Goal: Information Seeking & Learning: Learn about a topic

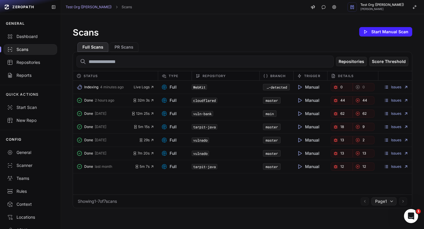
click at [353, 11] on div "Test Org (Harshit) HARSHIT GUPTA" at bounding box center [364, 7] width 121 height 14
click at [336, 9] on icon at bounding box center [335, 7] width 4 height 4
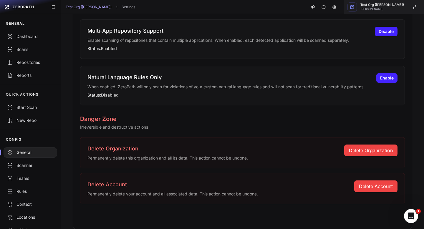
click at [380, 8] on span "[PERSON_NAME]" at bounding box center [383, 9] width 44 height 3
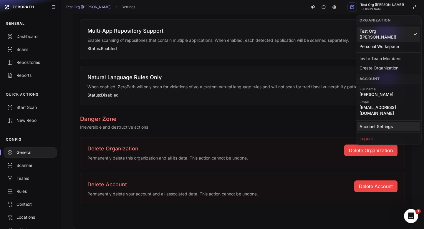
click at [385, 122] on link "Account Settings" at bounding box center [389, 126] width 63 height 9
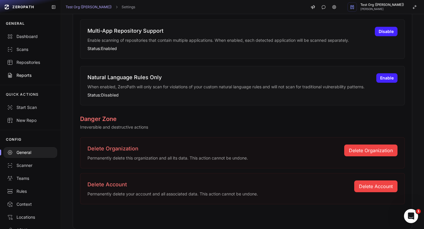
scroll to position [30, 0]
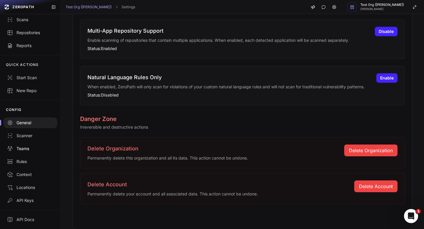
click at [27, 148] on div "Teams" at bounding box center [30, 149] width 47 height 6
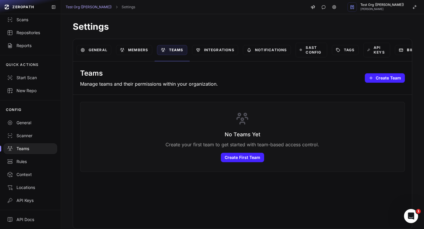
click at [403, 47] on link "Billing" at bounding box center [411, 50] width 32 height 10
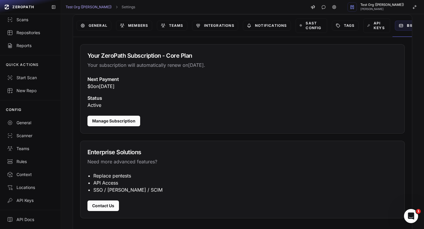
scroll to position [32, 0]
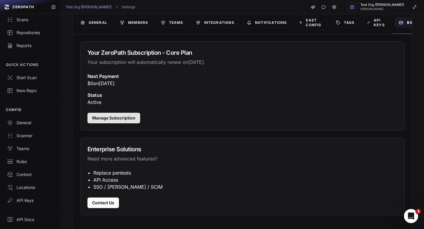
click at [139, 119] on button "Manage Subscription" at bounding box center [114, 118] width 53 height 11
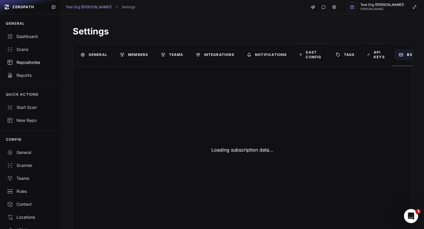
click at [34, 62] on div "Repositories" at bounding box center [30, 63] width 47 height 6
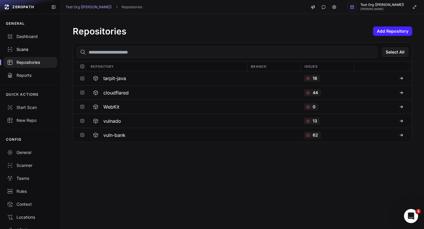
click at [28, 53] on link "Scans" at bounding box center [30, 49] width 61 height 13
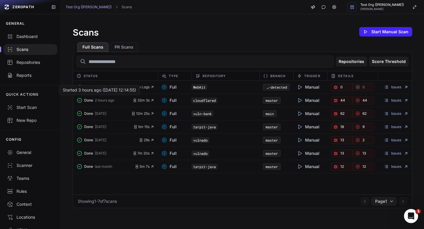
click at [93, 101] on span "Done" at bounding box center [88, 100] width 9 height 5
click at [402, 101] on link "Issues" at bounding box center [396, 100] width 24 height 5
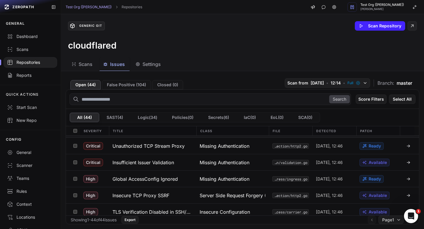
scroll to position [39, 0]
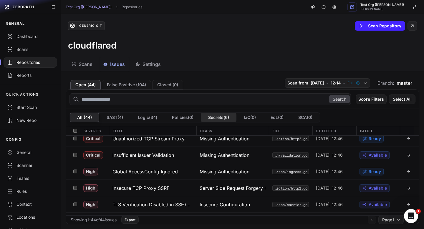
click at [218, 118] on button "Secrets ( 6 )" at bounding box center [219, 117] width 36 height 9
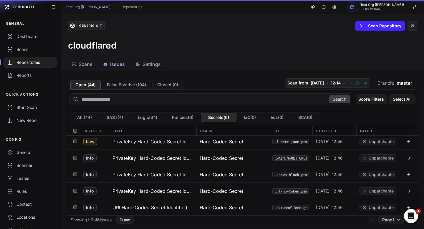
scroll to position [19, 0]
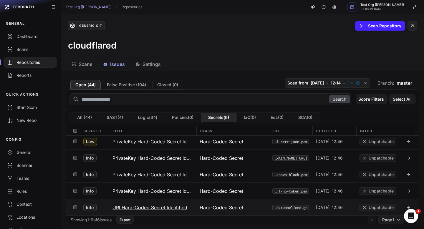
click at [176, 206] on h3 "URI Hard-Coded Secret Identified" at bounding box center [150, 207] width 75 height 7
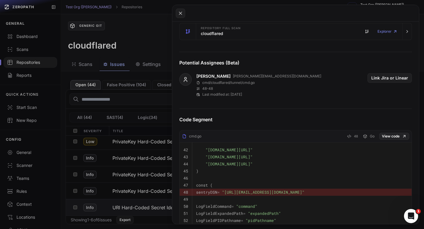
click at [152, 104] on button at bounding box center [212, 114] width 424 height 229
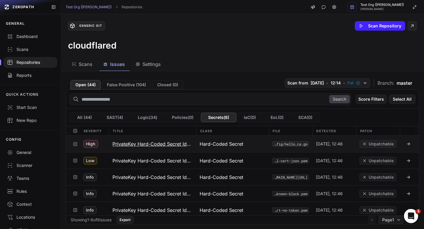
click at [150, 146] on h3 "PrivateKey Hard-Coded Secret Identified" at bounding box center [153, 144] width 80 height 7
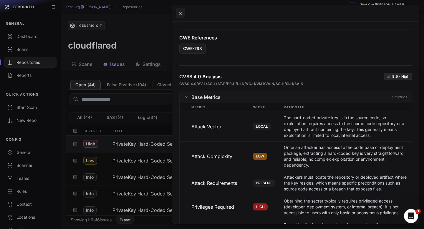
scroll to position [315, 0]
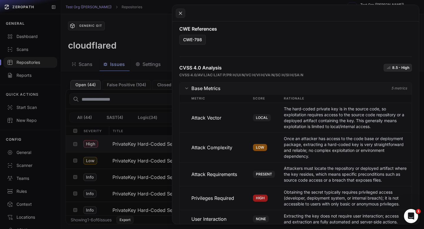
click at [147, 106] on button at bounding box center [212, 114] width 424 height 229
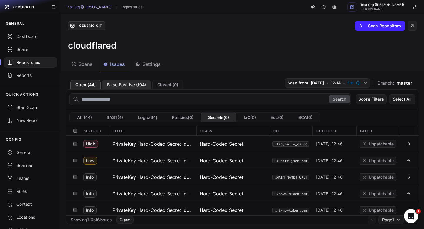
click at [121, 87] on button "False Positive ( 104 )" at bounding box center [126, 84] width 49 height 9
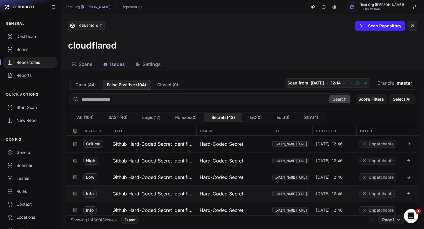
click at [171, 194] on h3 "Github Hard-Coded Secret Identified" at bounding box center [153, 193] width 80 height 7
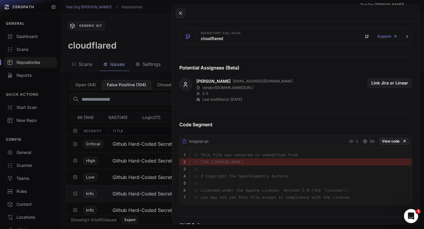
scroll to position [238, 0]
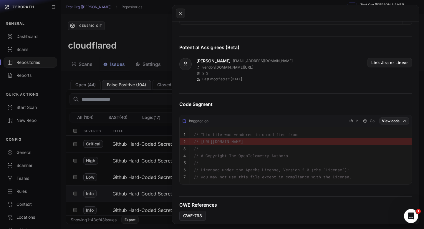
click at [131, 58] on button at bounding box center [212, 114] width 424 height 229
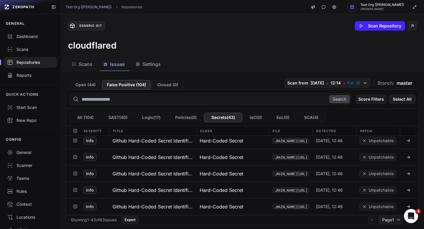
scroll to position [494, 0]
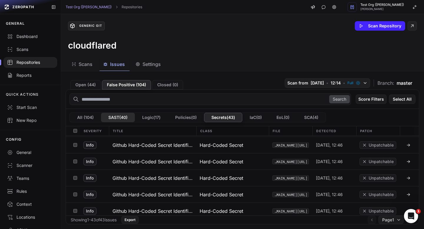
click at [121, 117] on button "SAST ( 40 )" at bounding box center [118, 117] width 34 height 9
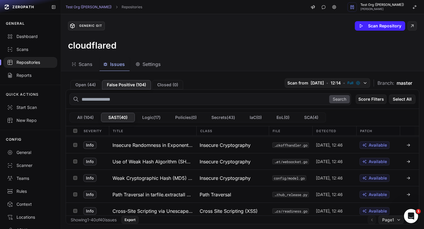
click at [156, 118] on button "Logic ( 17 )" at bounding box center [151, 117] width 33 height 9
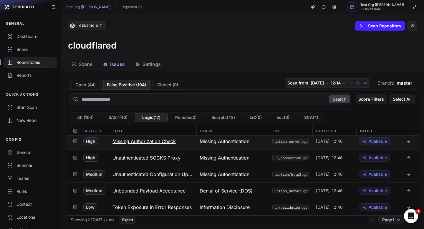
scroll to position [152, 0]
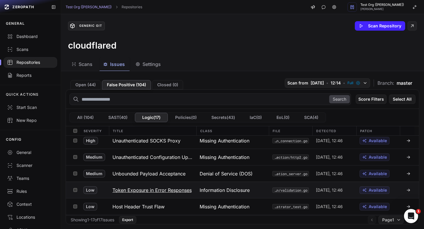
click at [159, 192] on h3 "Token Exposure in Error Responses" at bounding box center [152, 190] width 79 height 7
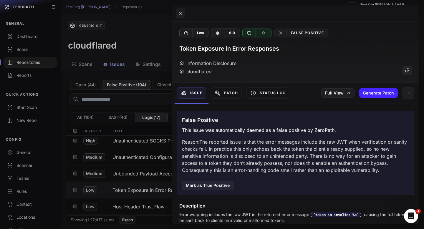
click at [153, 60] on button at bounding box center [212, 114] width 424 height 229
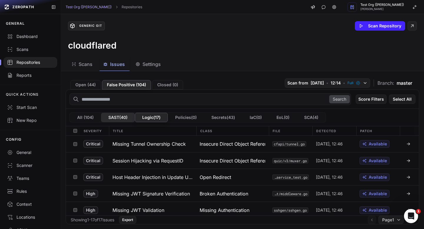
click at [124, 117] on button "SAST ( 40 )" at bounding box center [118, 117] width 34 height 9
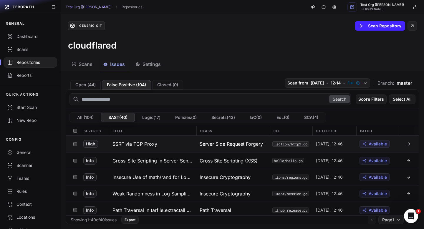
click at [143, 144] on h3 "SSRF via TCP Proxy" at bounding box center [135, 144] width 45 height 7
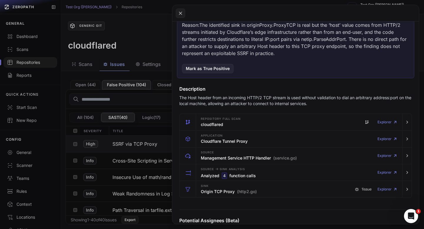
scroll to position [142, 0]
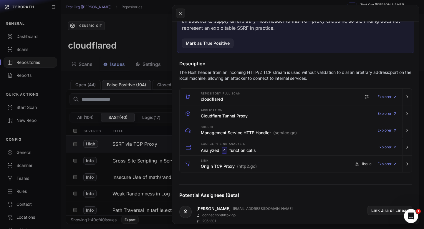
click at [140, 45] on button at bounding box center [212, 114] width 424 height 229
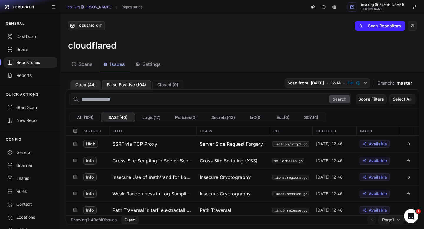
click at [85, 85] on button "Open ( 44 )" at bounding box center [85, 84] width 30 height 9
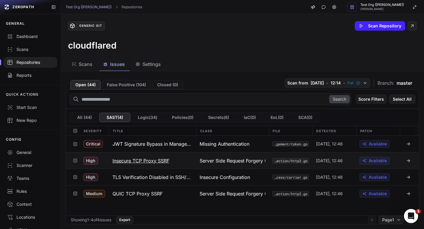
click at [156, 157] on button "Insecure TCP Proxy SSRF" at bounding box center [152, 161] width 87 height 16
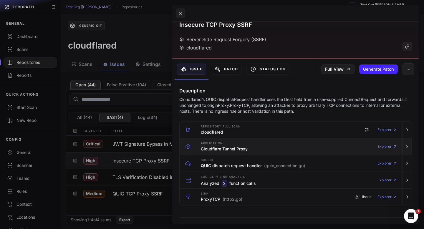
scroll to position [22, 0]
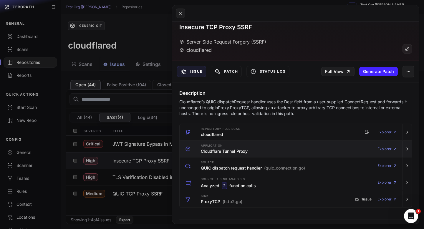
click at [245, 152] on h3 "Cloudflare Tunnel Proxy" at bounding box center [224, 152] width 47 height 6
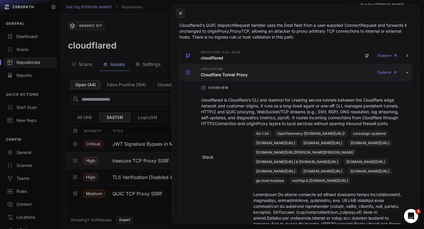
scroll to position [88, 0]
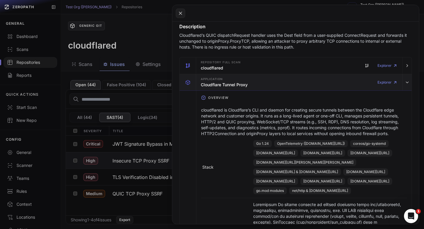
click at [274, 88] on div "Application Cloudflare Tunnel Proxy Explorer" at bounding box center [300, 82] width 202 height 17
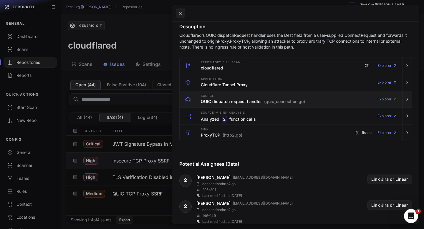
click at [271, 102] on span "(quic_connection.go)" at bounding box center [284, 102] width 41 height 6
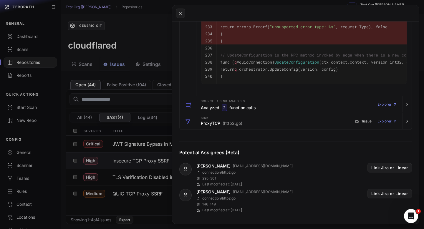
scroll to position [476, 0]
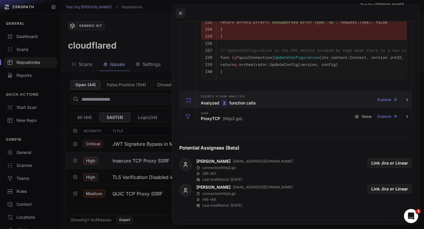
click at [281, 102] on div "Source -> Sink Analysis Analyzed 2 function calls Explorer" at bounding box center [300, 100] width 202 height 17
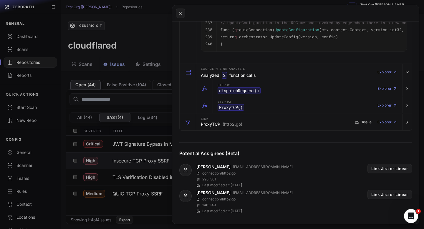
scroll to position [505, 0]
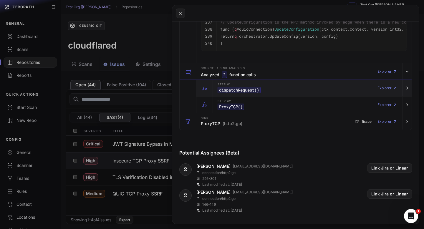
click at [295, 83] on div "Step #1 dispatchRequest () Explorer" at bounding box center [307, 88] width 185 height 17
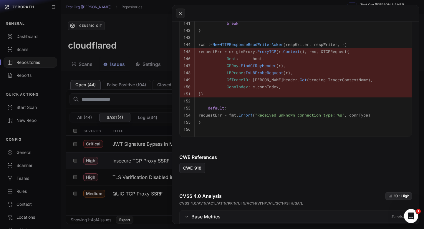
scroll to position [1102, 0]
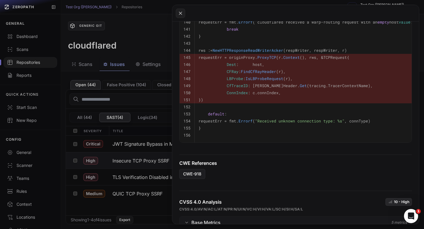
click at [127, 41] on button at bounding box center [212, 114] width 424 height 229
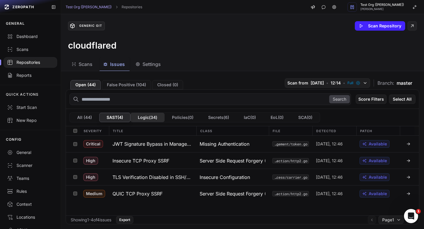
click at [154, 118] on button "Logic ( 34 )" at bounding box center [148, 117] width 34 height 9
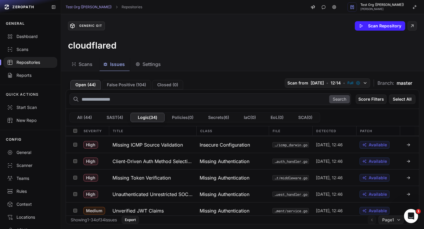
scroll to position [114, 0]
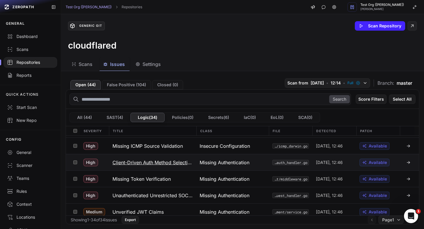
click at [169, 159] on h3 "Client-Driven Auth Method Selection" at bounding box center [153, 162] width 80 height 7
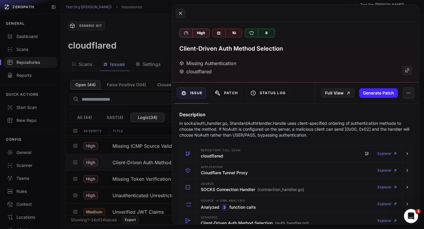
click at [138, 37] on button at bounding box center [212, 114] width 424 height 229
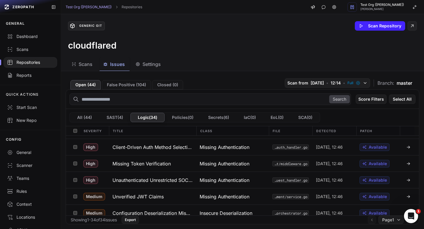
scroll to position [131, 0]
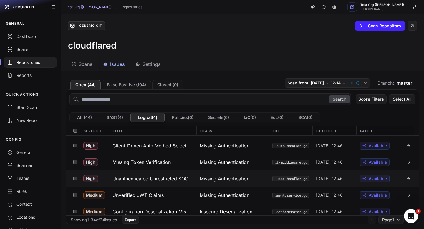
click at [167, 181] on h3 "Unauthenticated Unrestricted SOCKS Proxy" at bounding box center [153, 178] width 80 height 7
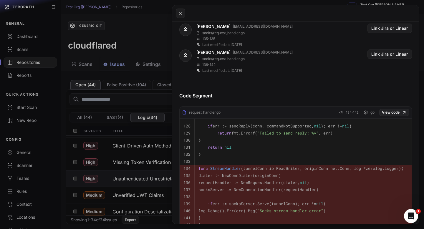
scroll to position [312, 0]
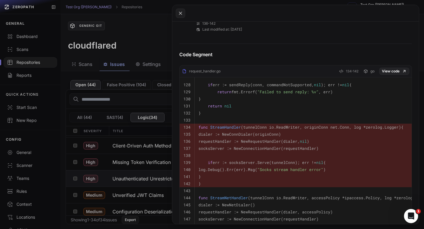
click at [164, 37] on button at bounding box center [212, 114] width 424 height 229
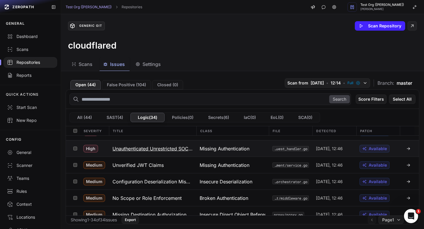
scroll to position [166, 0]
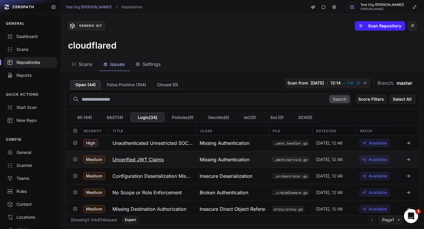
click at [165, 153] on button "Unverified JWT Claims" at bounding box center [152, 160] width 87 height 16
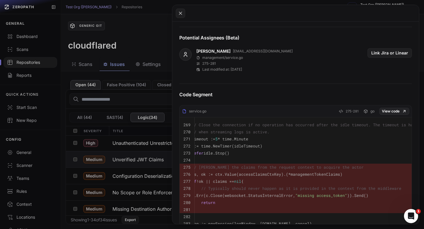
scroll to position [0, 12]
click at [150, 52] on button at bounding box center [212, 114] width 424 height 229
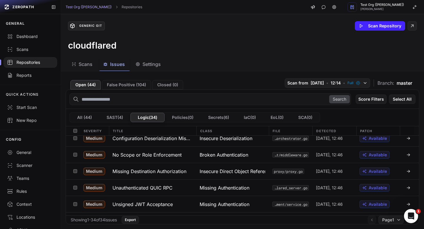
scroll to position [205, 0]
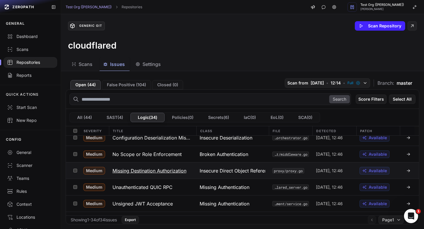
click at [158, 174] on button "Missing Destination Authorization" at bounding box center [152, 171] width 87 height 16
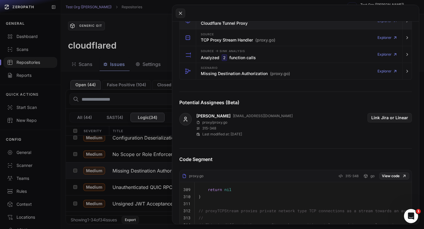
scroll to position [281, 0]
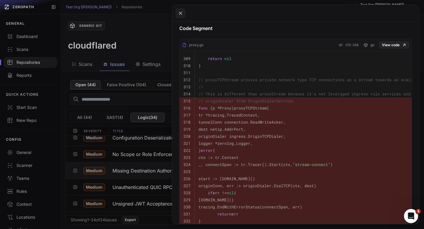
click at [135, 27] on button at bounding box center [212, 114] width 424 height 229
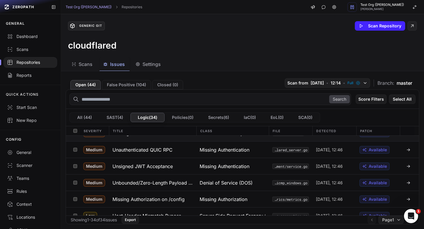
scroll to position [246, 0]
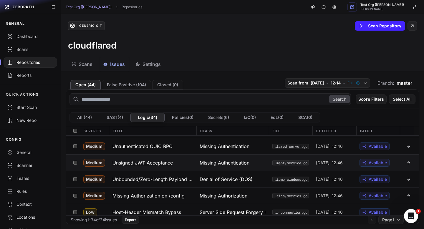
click at [162, 163] on h3 "Unsigned JWT Acceptance" at bounding box center [143, 162] width 60 height 7
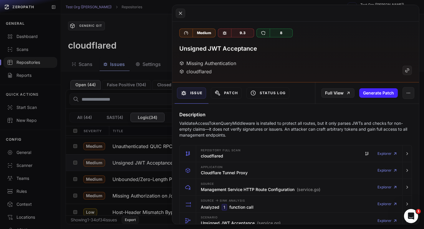
click at [151, 37] on button at bounding box center [212, 114] width 424 height 229
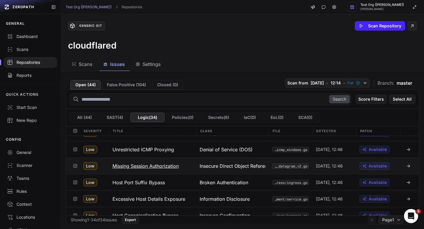
scroll to position [396, 0]
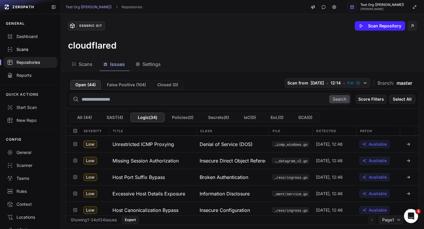
click at [26, 53] on link "Scans" at bounding box center [30, 49] width 61 height 13
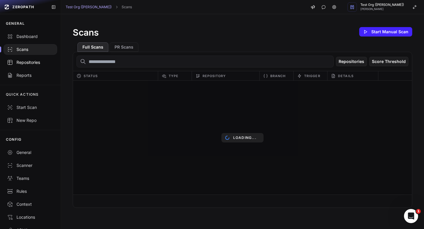
click at [27, 62] on div "Repositories" at bounding box center [30, 63] width 47 height 6
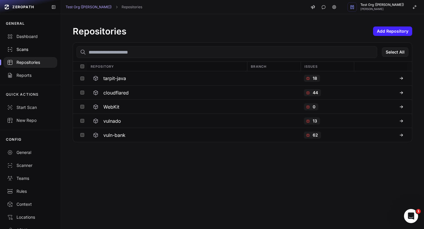
click at [27, 51] on div "Scans" at bounding box center [30, 50] width 47 height 6
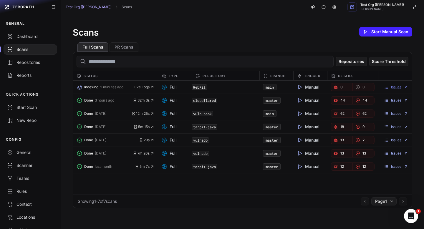
click at [399, 86] on link "Issues" at bounding box center [396, 87] width 24 height 5
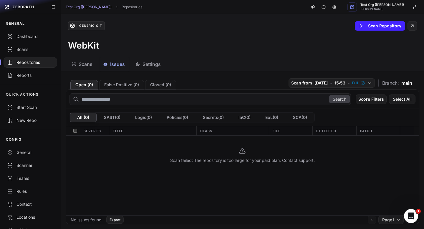
click at [81, 65] on span "Scans" at bounding box center [86, 64] width 14 height 7
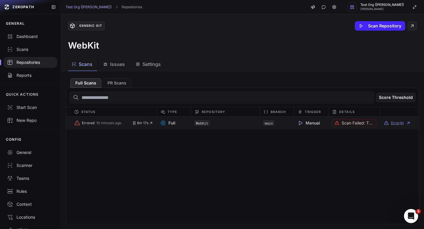
click at [392, 124] on button "Error(s)" at bounding box center [397, 123] width 27 height 5
